Goal: Task Accomplishment & Management: Use online tool/utility

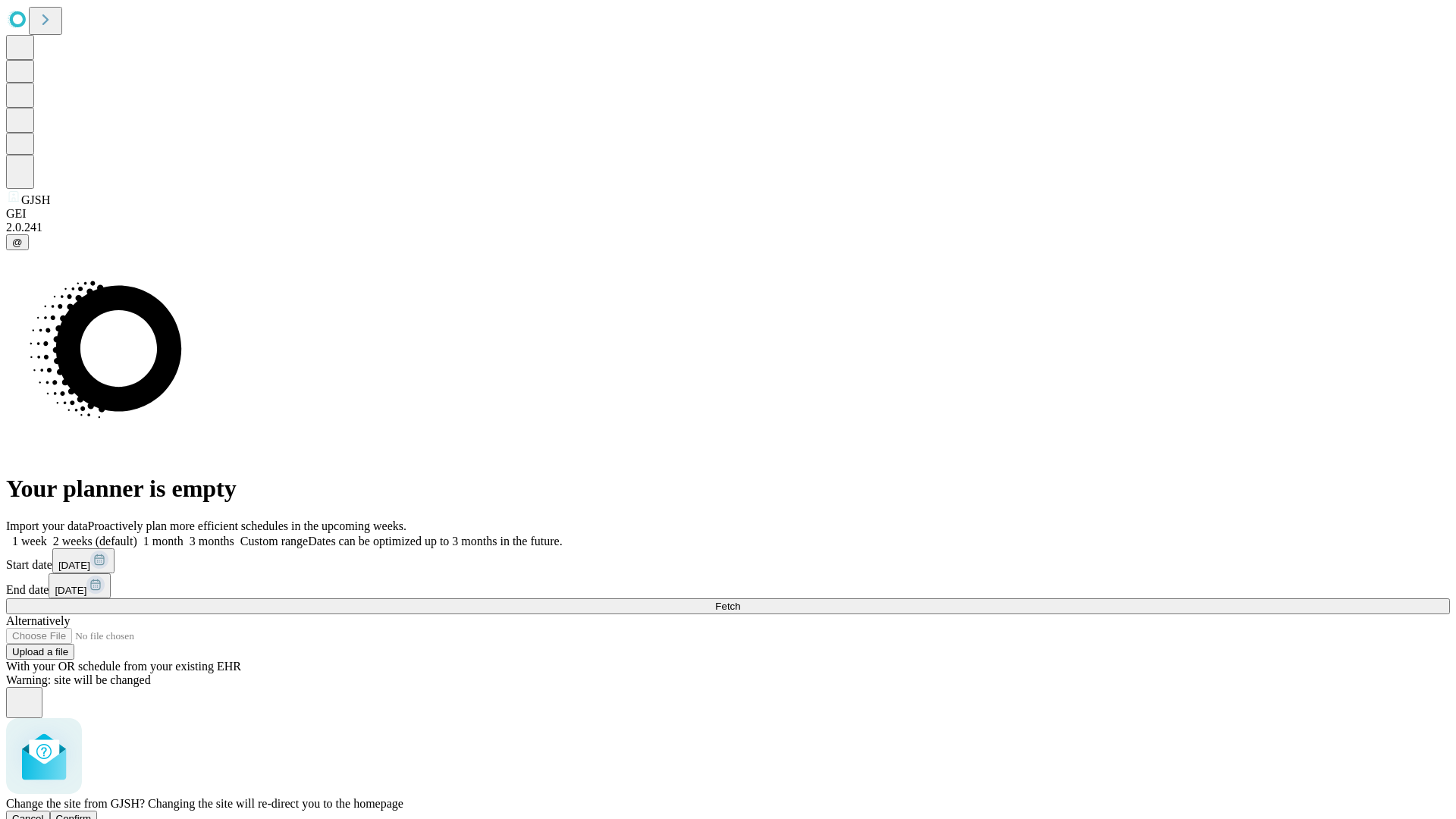
click at [92, 813] on span "Confirm" at bounding box center [74, 818] width 36 height 12
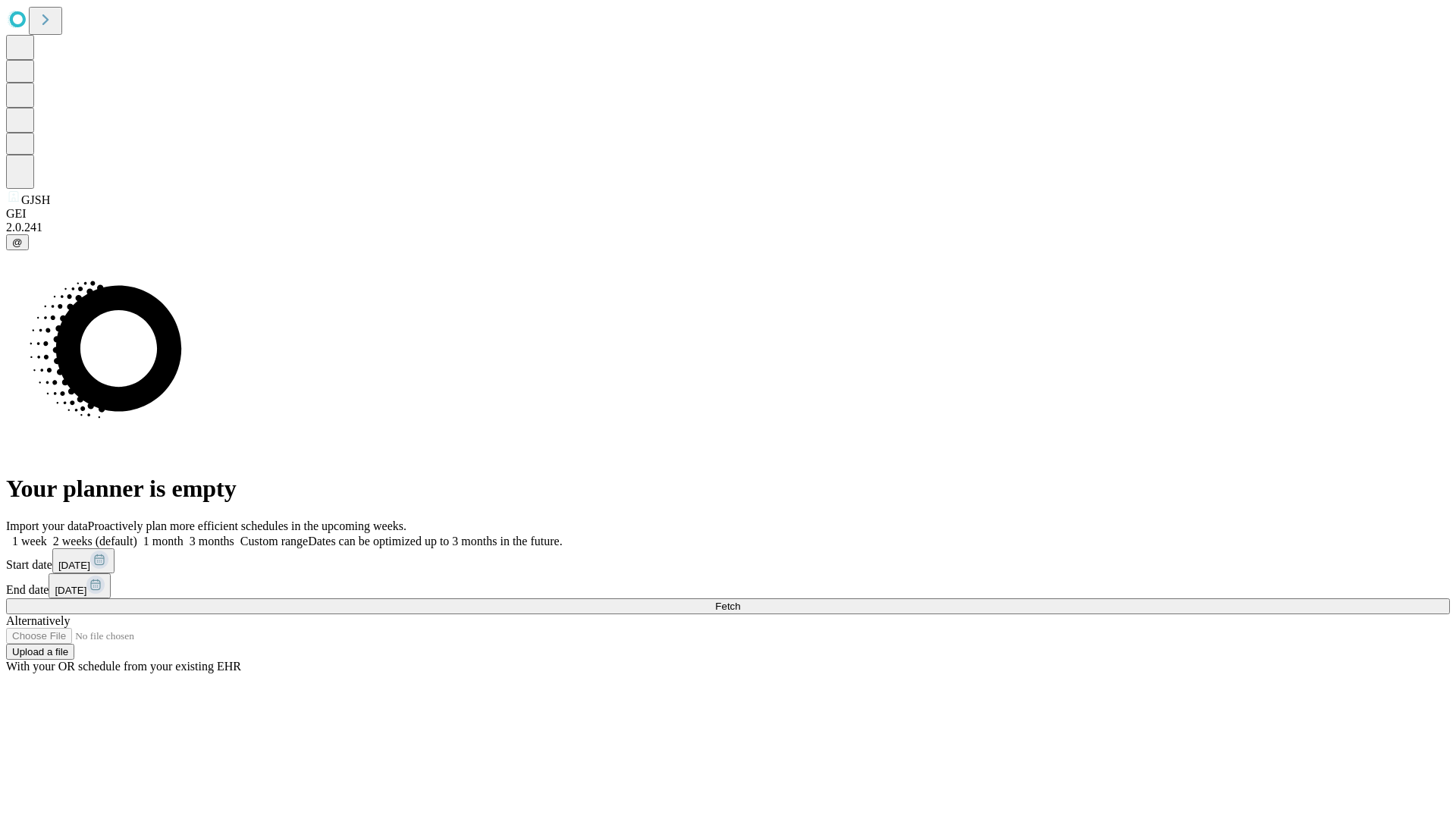
click at [138, 535] on label "2 weeks (default)" at bounding box center [92, 541] width 90 height 13
click at [740, 601] on span "Fetch" at bounding box center [728, 606] width 25 height 12
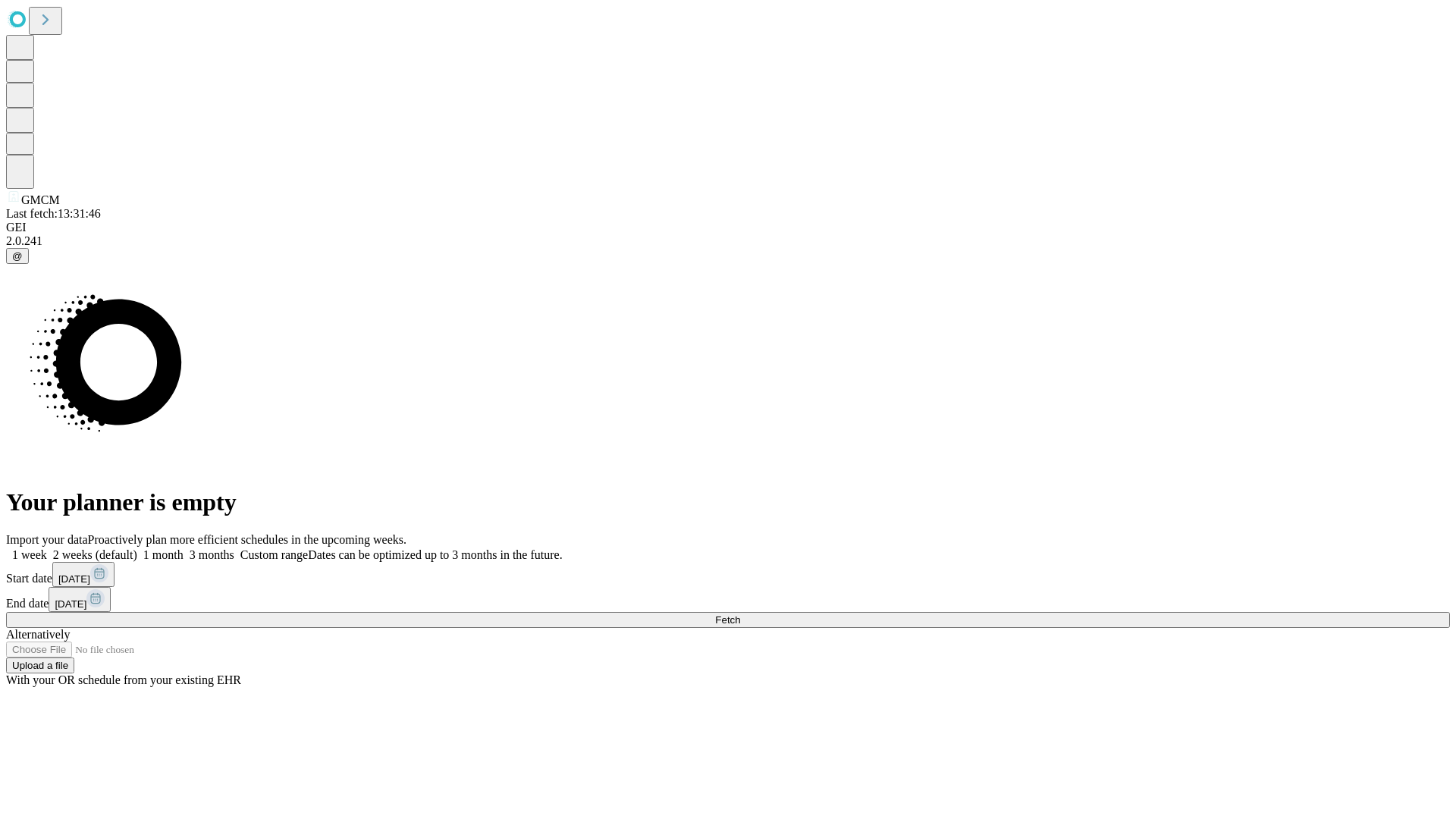
click at [740, 614] on span "Fetch" at bounding box center [728, 619] width 25 height 12
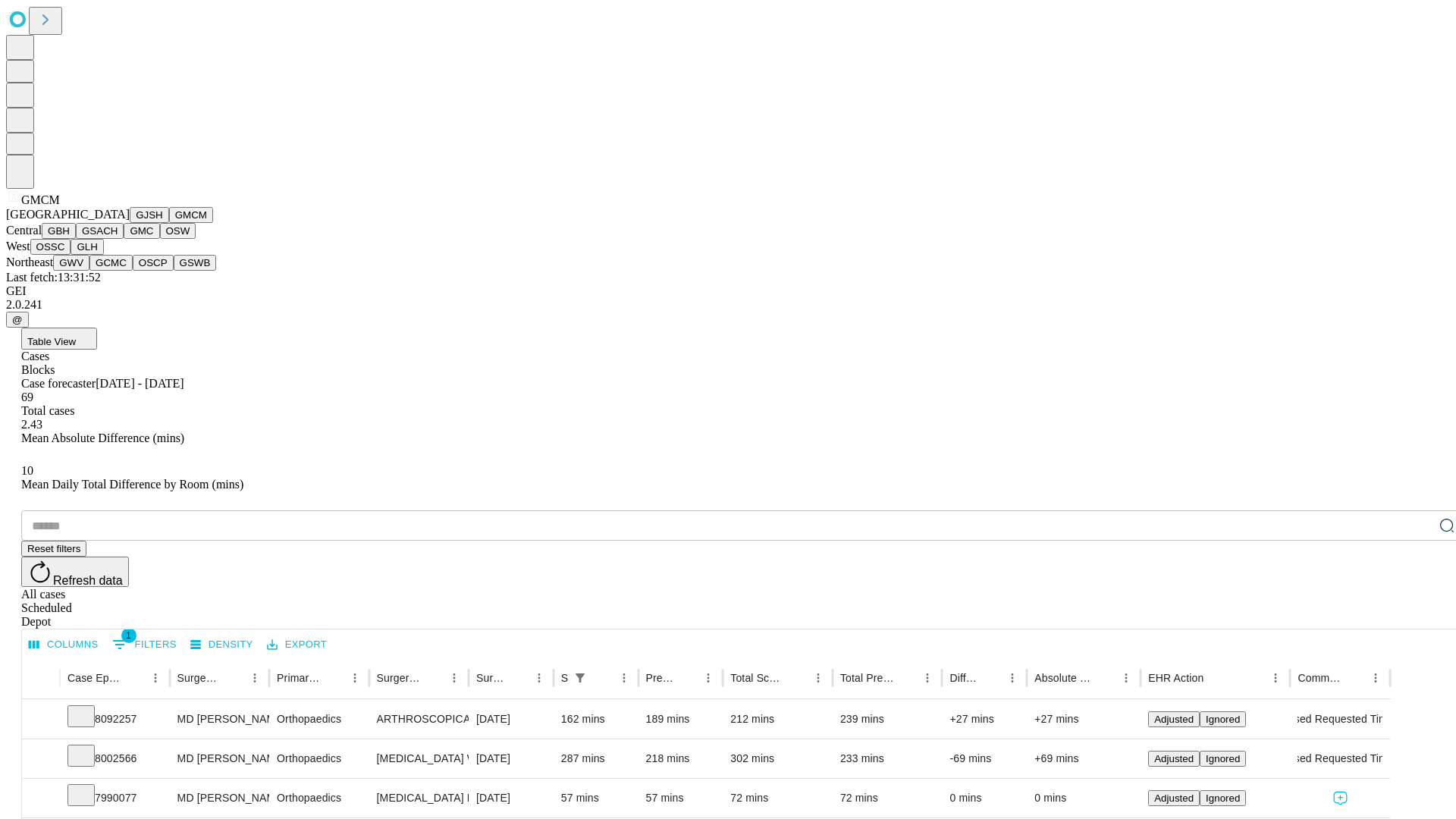
click at [76, 239] on button "GBH" at bounding box center [58, 231] width 34 height 16
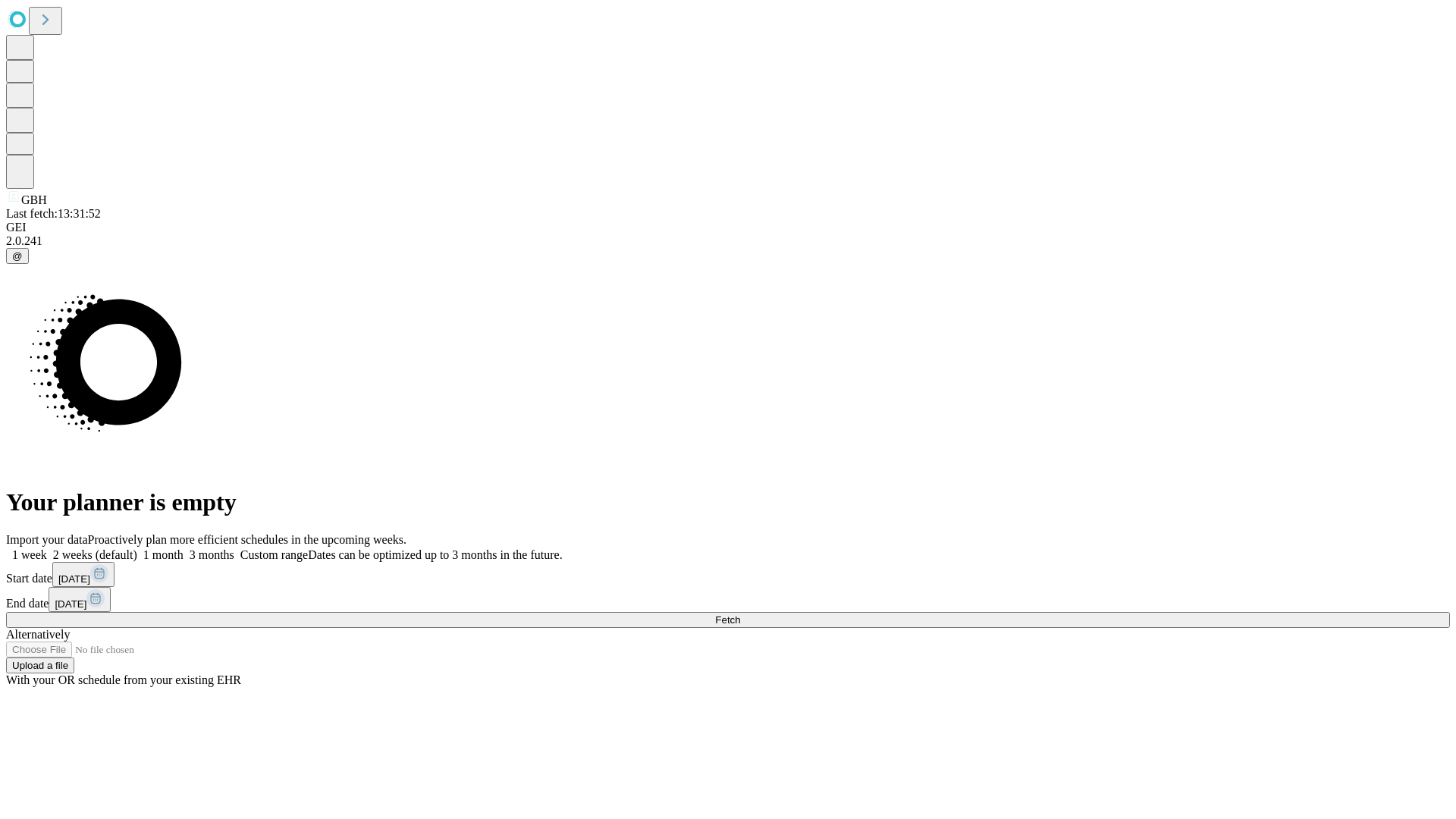
click at [138, 548] on label "2 weeks (default)" at bounding box center [92, 555] width 90 height 13
click at [740, 614] on span "Fetch" at bounding box center [728, 619] width 25 height 12
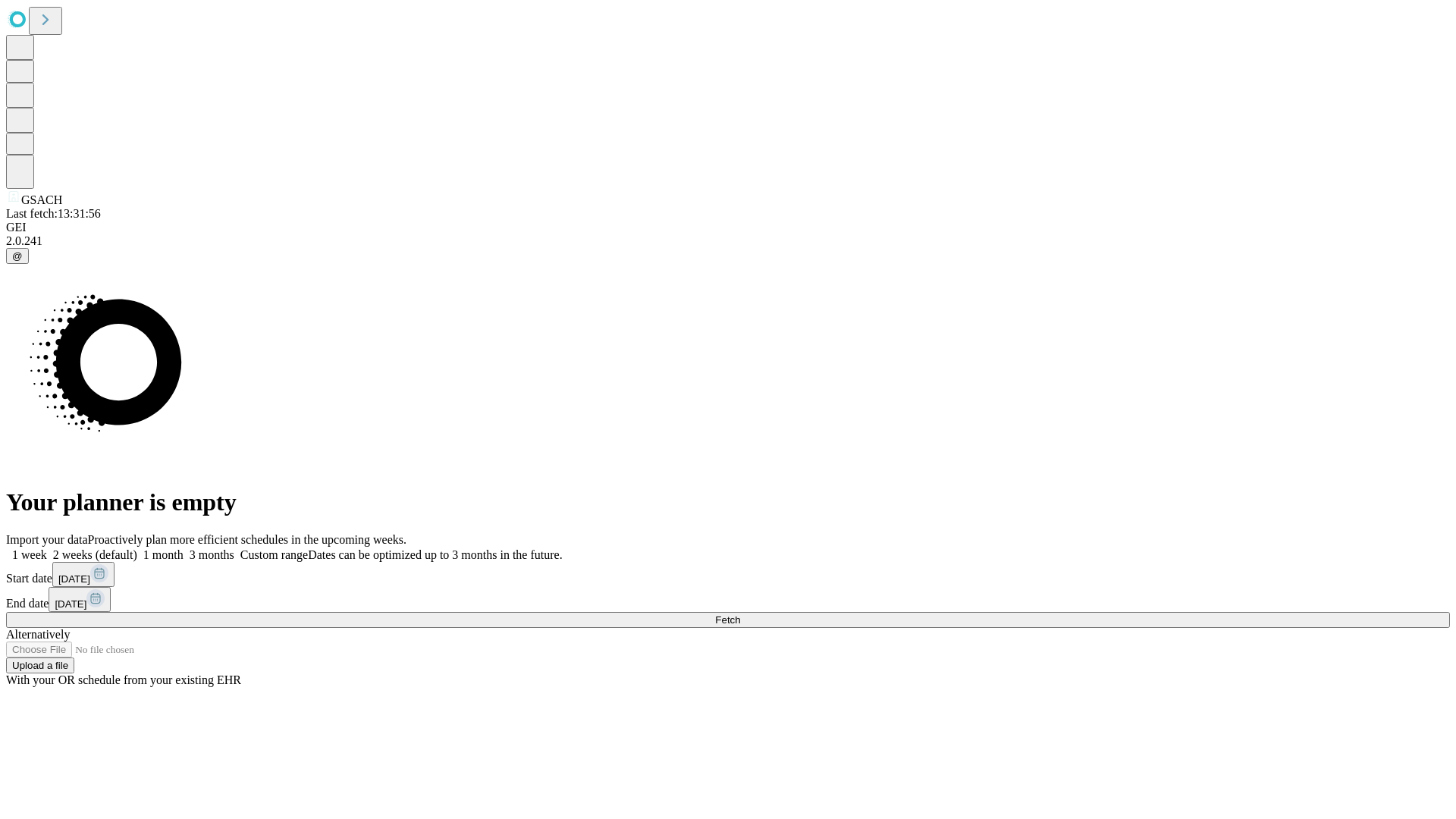
click at [740, 614] on span "Fetch" at bounding box center [728, 619] width 25 height 12
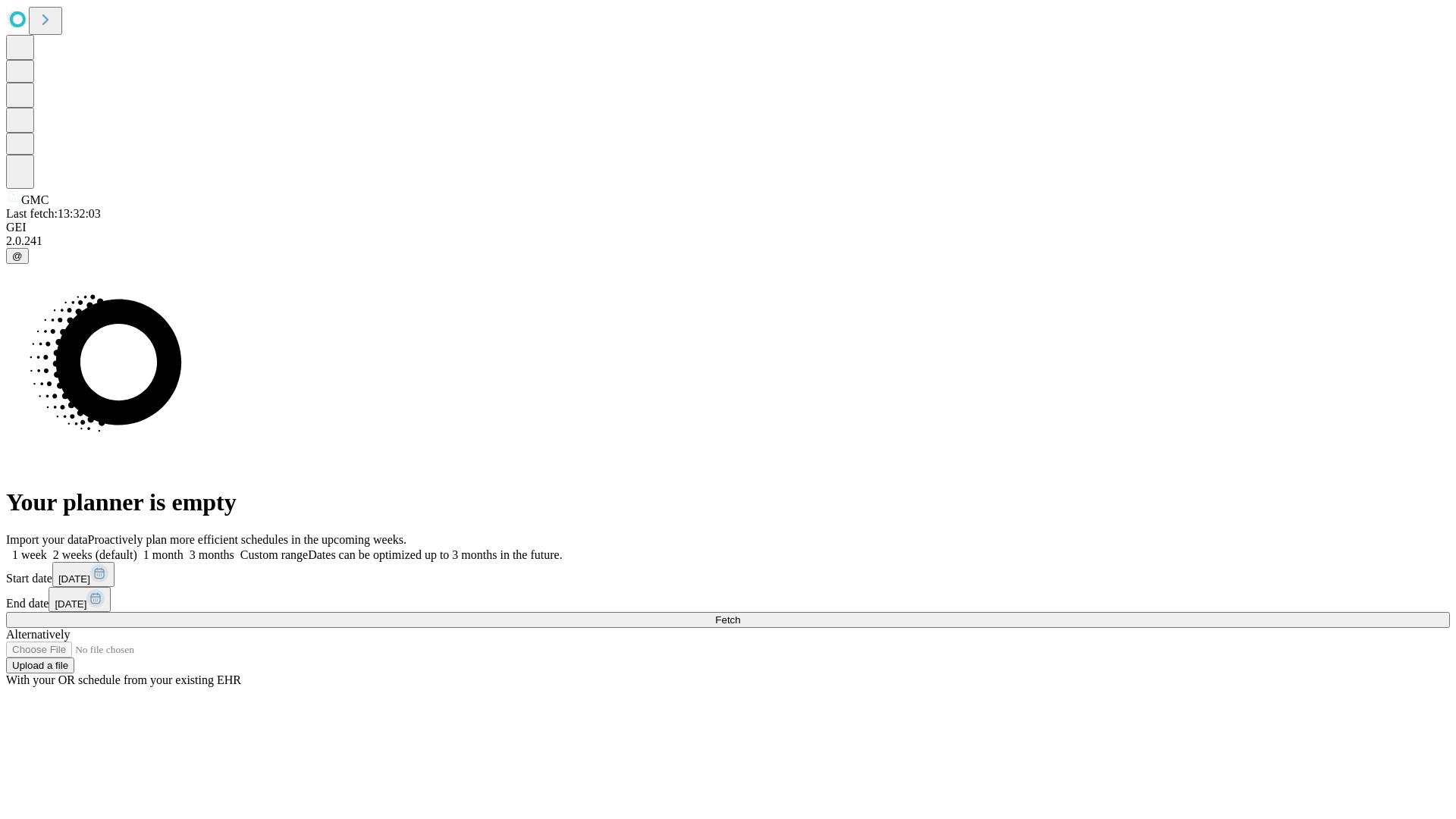
click at [138, 548] on label "2 weeks (default)" at bounding box center [92, 555] width 90 height 13
click at [740, 614] on span "Fetch" at bounding box center [728, 619] width 25 height 12
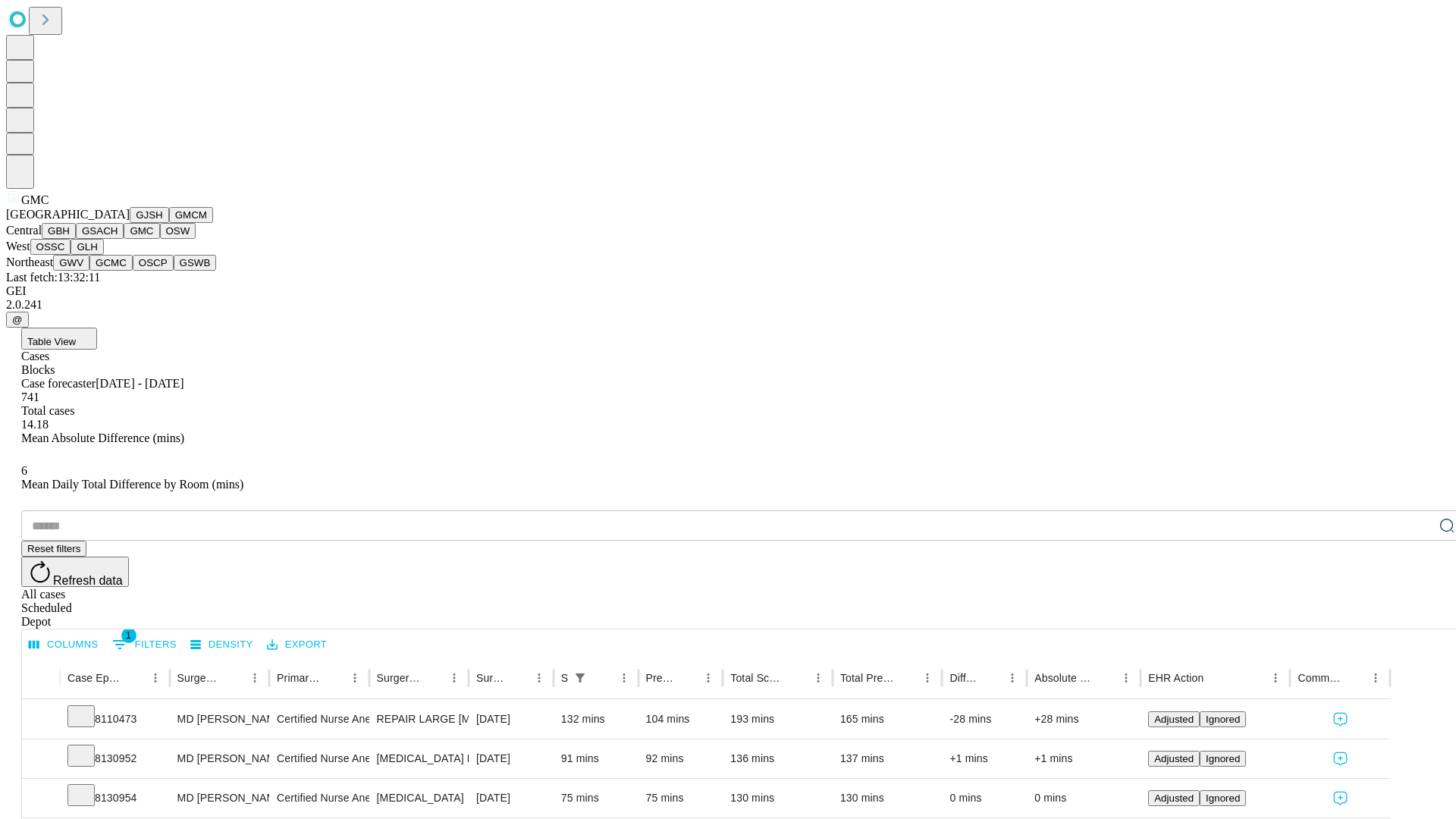
click at [160, 239] on button "OSW" at bounding box center [178, 231] width 36 height 16
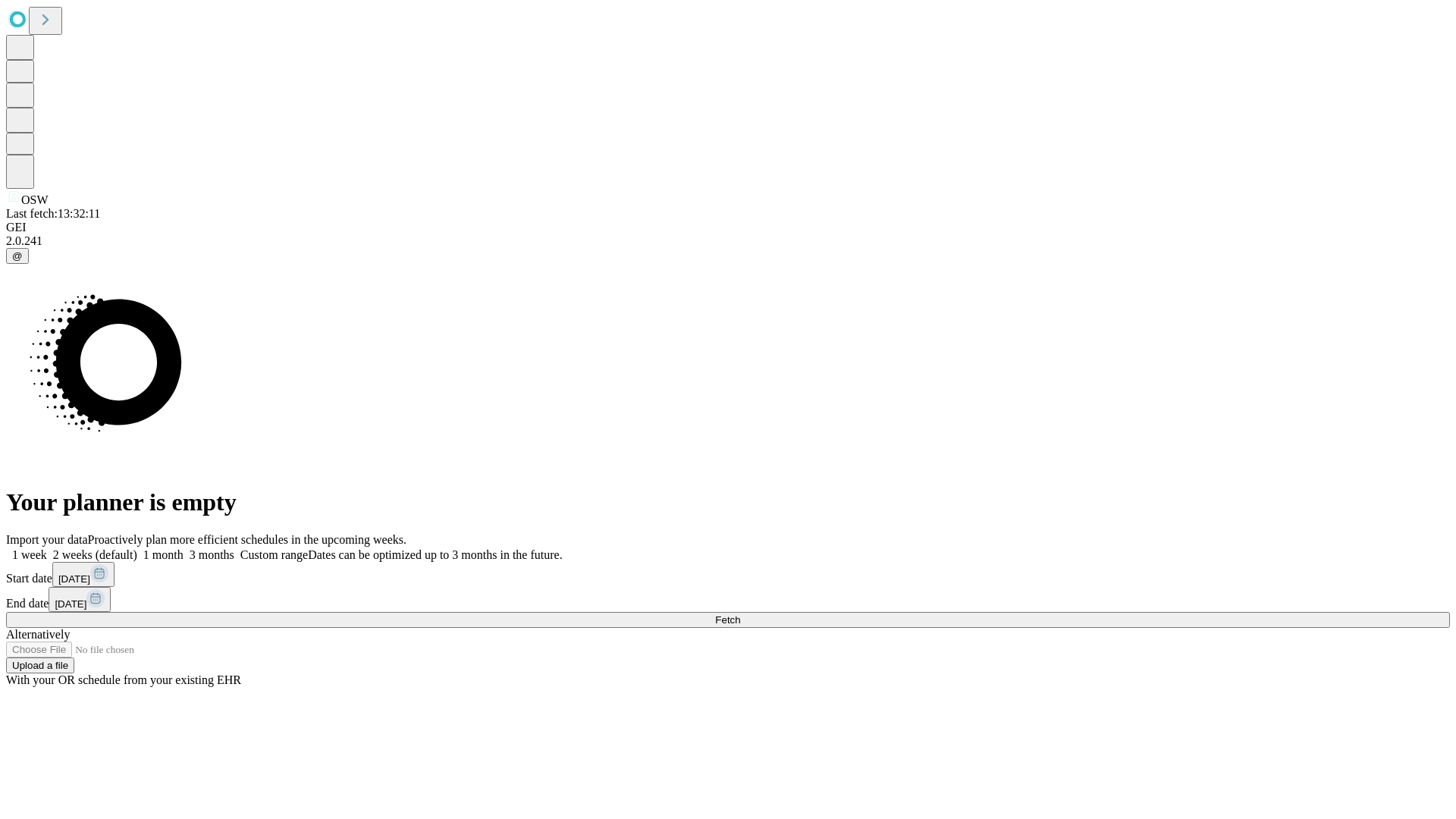
click at [138, 548] on label "2 weeks (default)" at bounding box center [92, 555] width 90 height 13
click at [740, 614] on span "Fetch" at bounding box center [728, 619] width 25 height 12
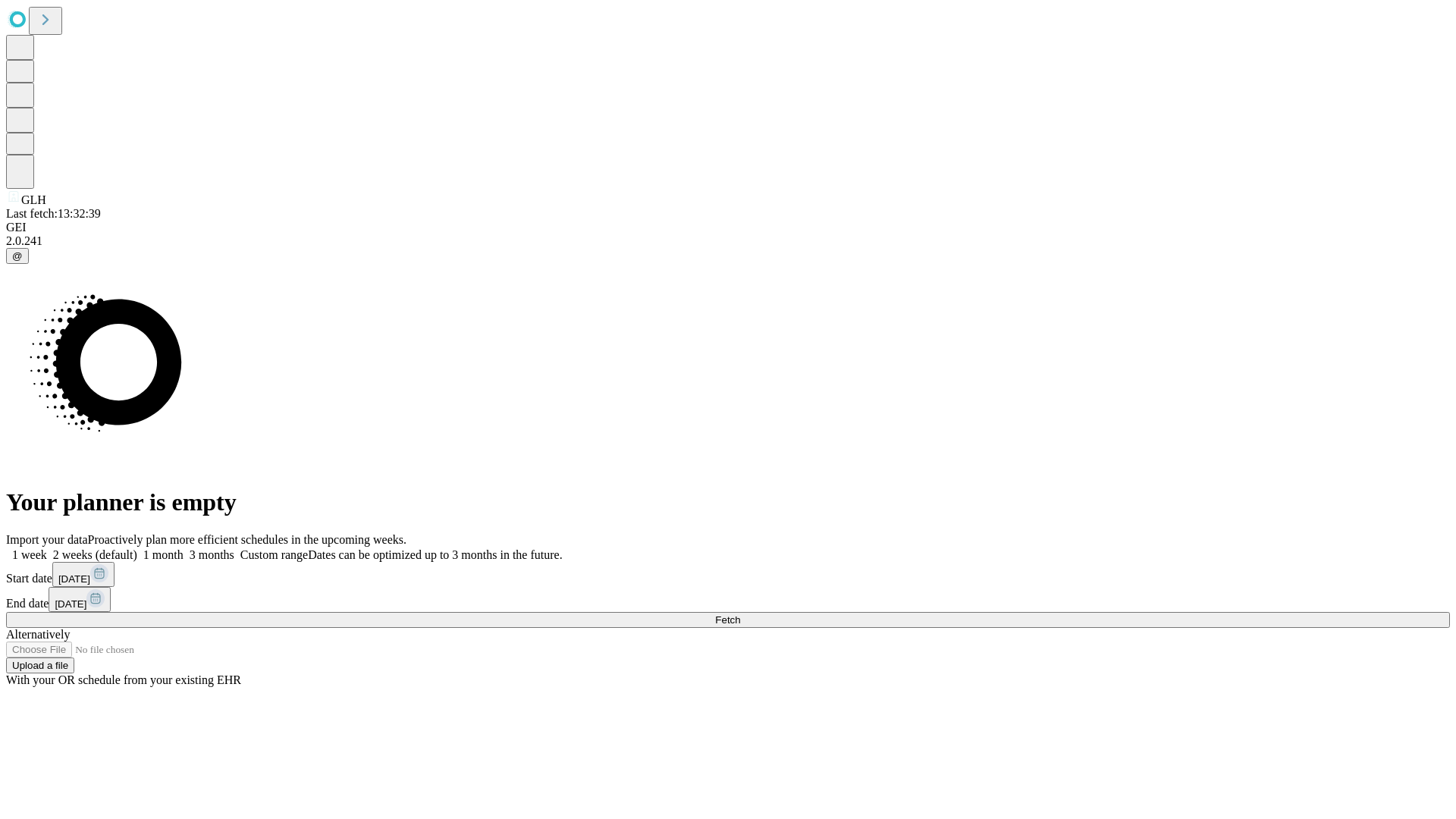
click at [138, 548] on label "2 weeks (default)" at bounding box center [92, 555] width 90 height 13
click at [740, 614] on span "Fetch" at bounding box center [728, 619] width 25 height 12
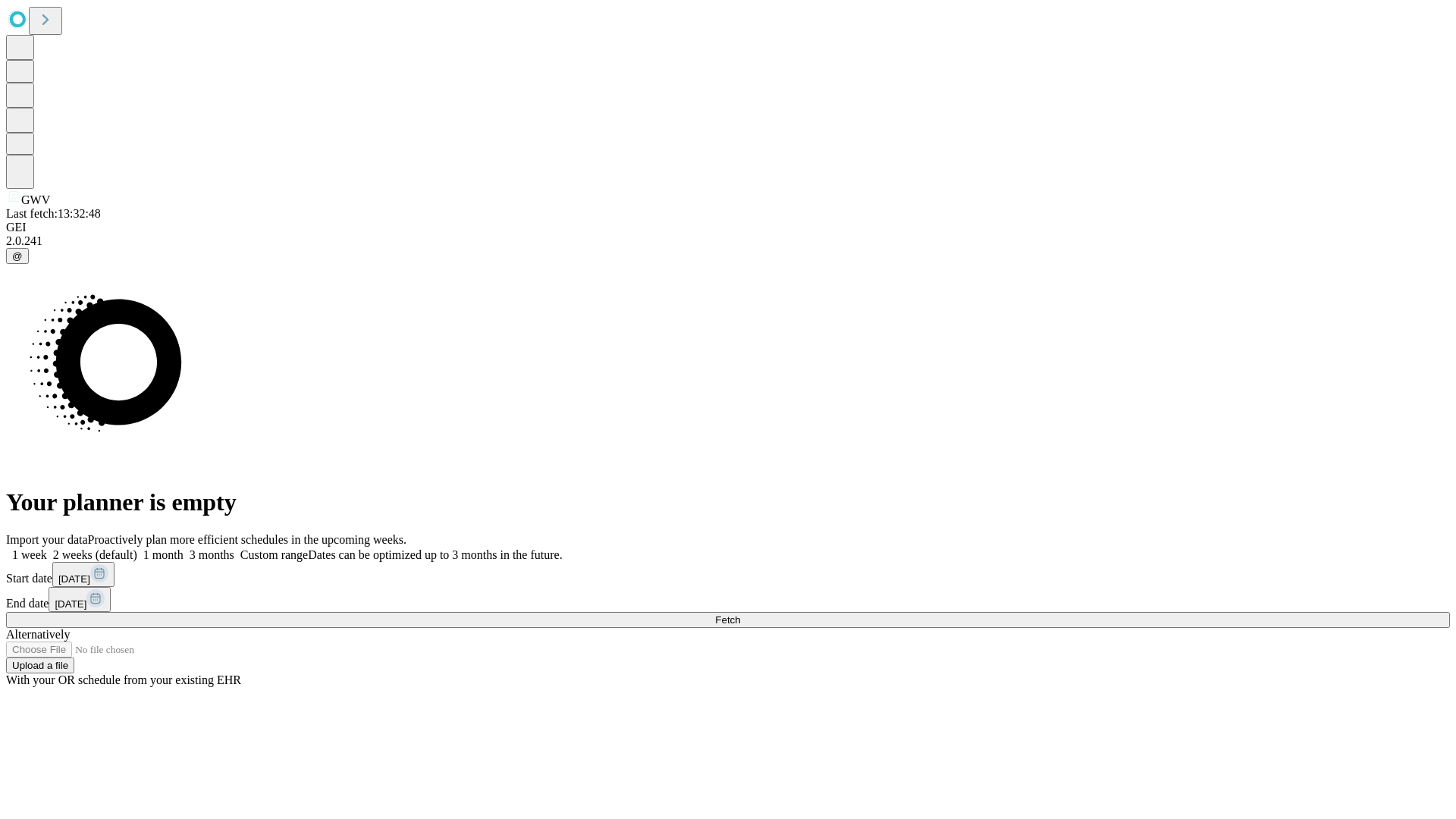
click at [740, 614] on span "Fetch" at bounding box center [728, 619] width 25 height 12
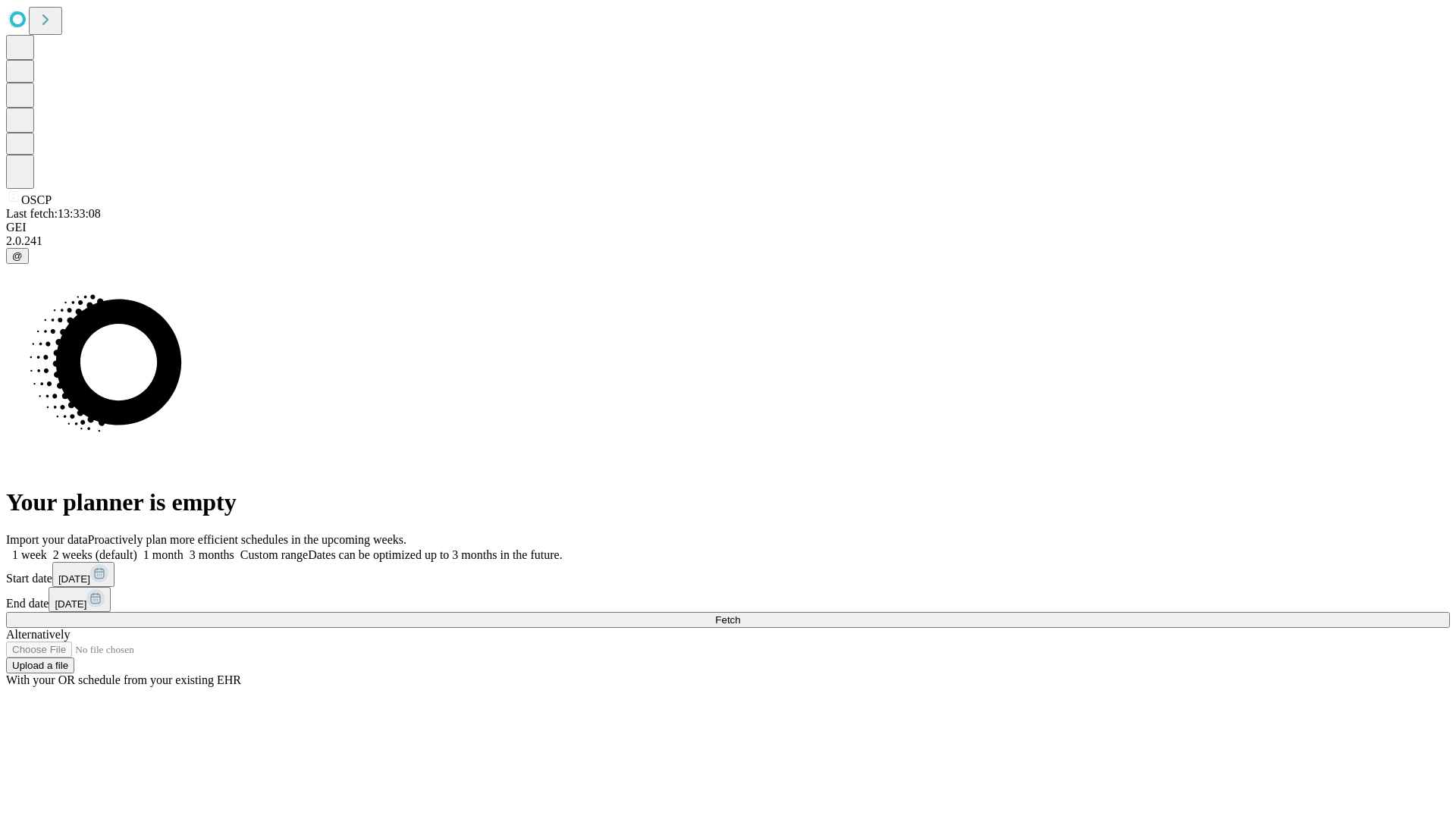
click at [138, 548] on label "2 weeks (default)" at bounding box center [92, 555] width 90 height 13
click at [740, 614] on span "Fetch" at bounding box center [728, 619] width 25 height 12
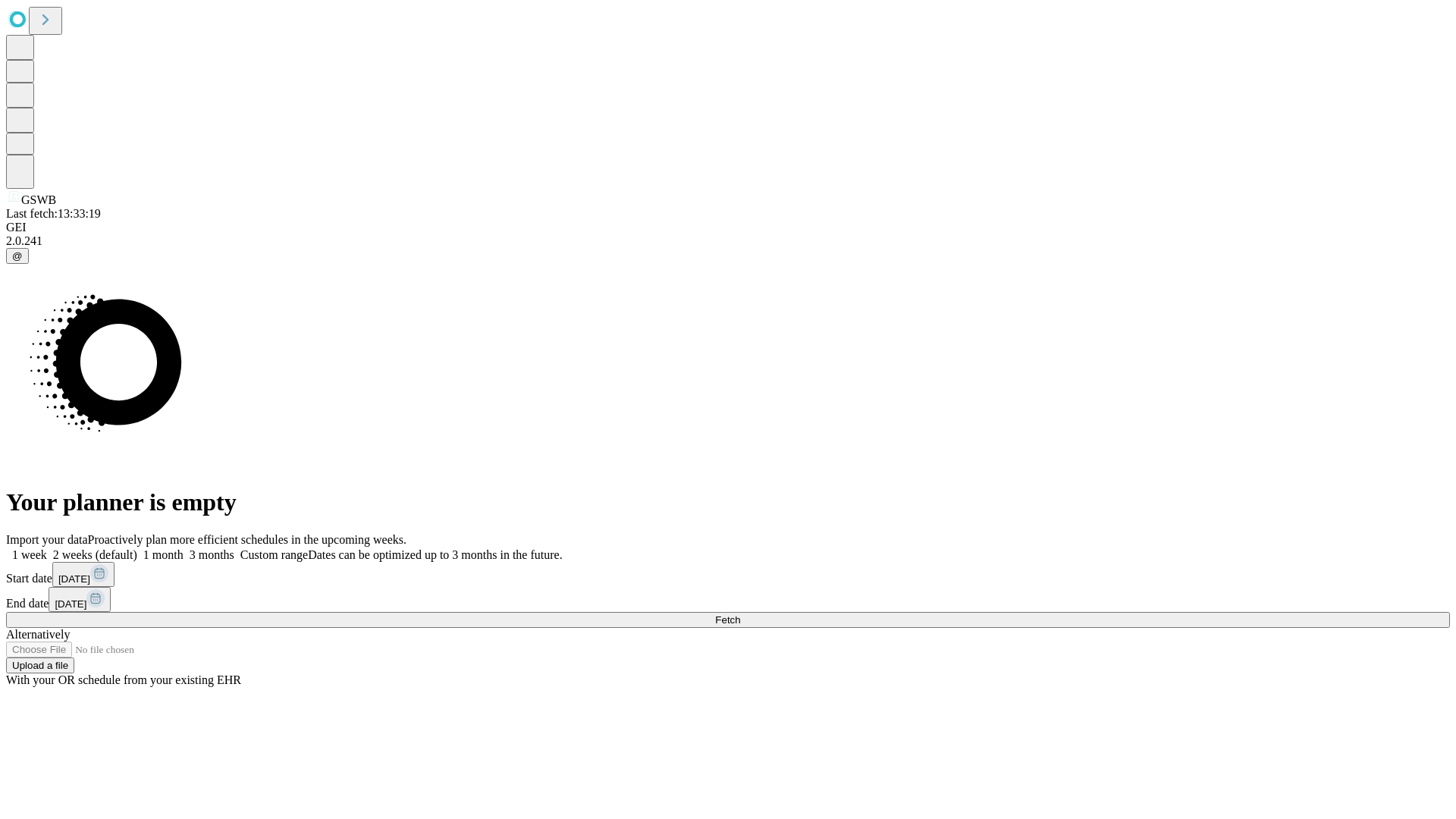
click at [138, 548] on label "2 weeks (default)" at bounding box center [92, 555] width 90 height 13
click at [740, 614] on span "Fetch" at bounding box center [728, 619] width 25 height 12
